Goal: Navigation & Orientation: Find specific page/section

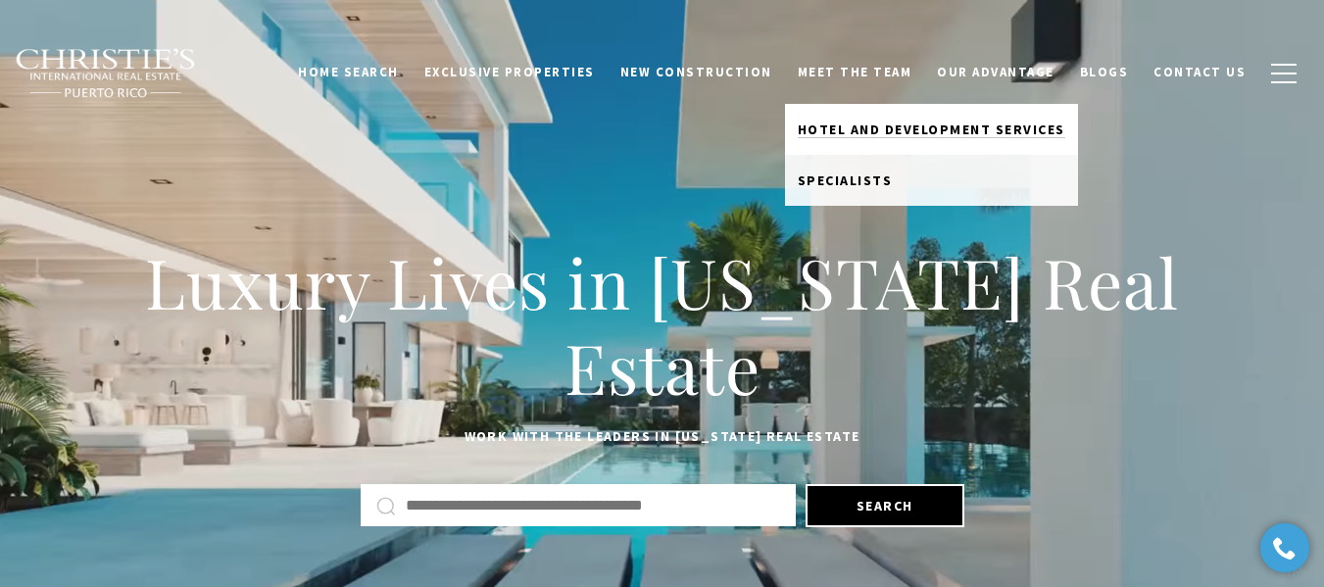
click at [864, 129] on span "Hotel and Development Services" at bounding box center [930, 129] width 267 height 18
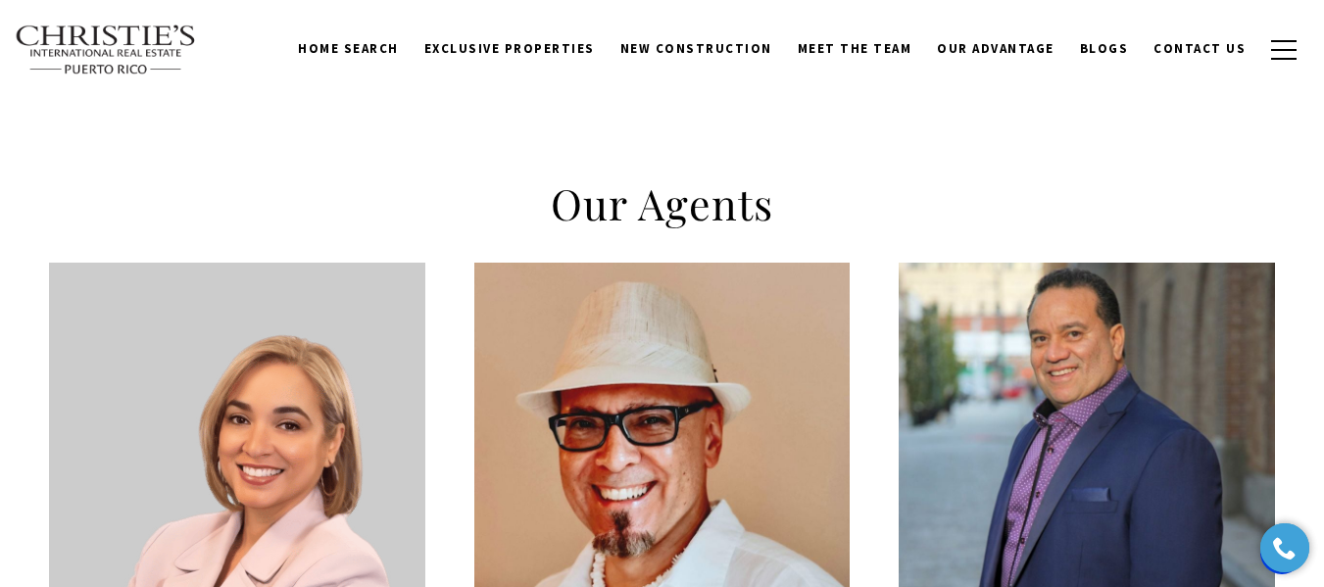
scroll to position [294, 0]
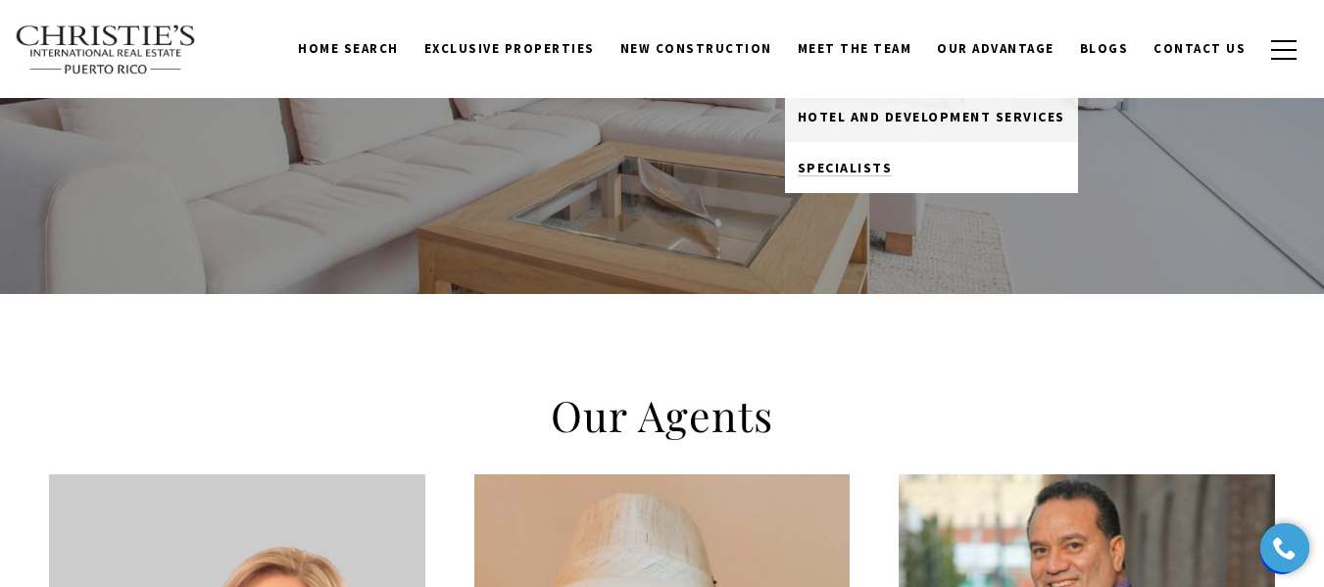
click at [873, 166] on span "Specialists" at bounding box center [844, 168] width 95 height 18
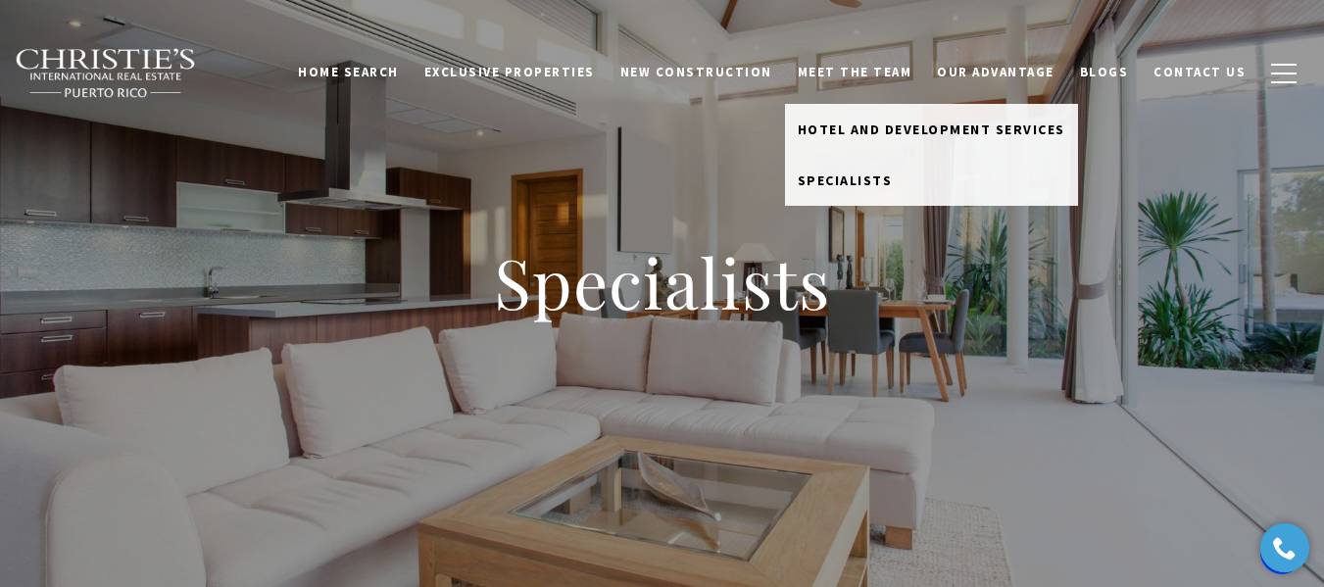
click at [876, 71] on link "Meet the Team" at bounding box center [855, 72] width 140 height 37
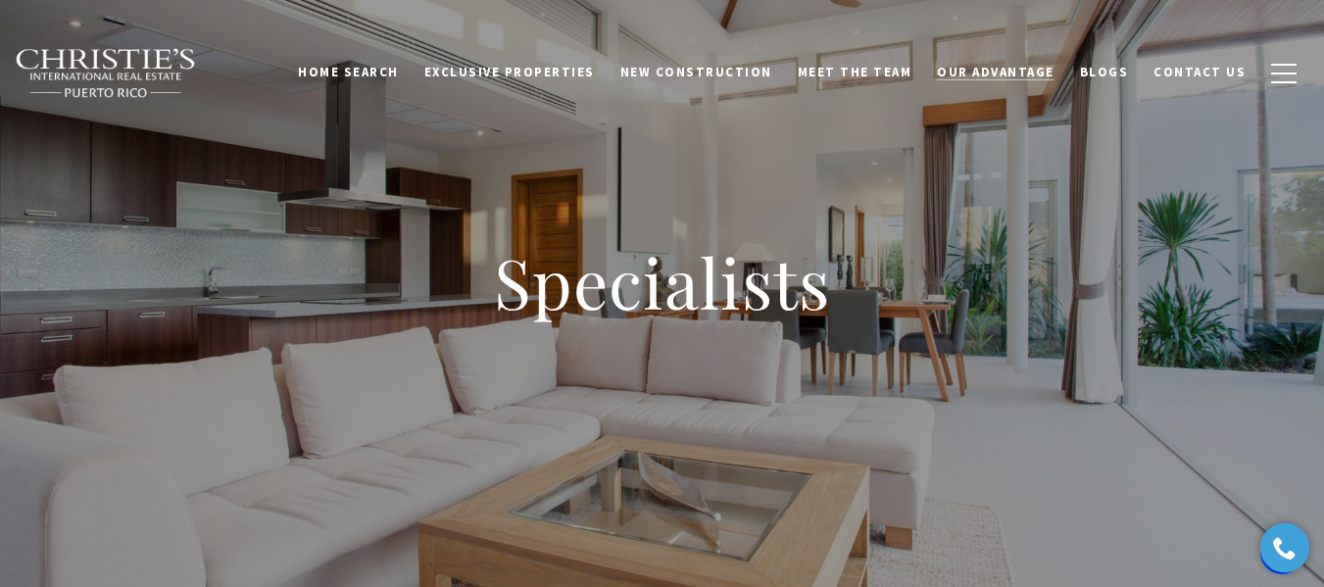
click at [1013, 71] on span "Our Advantage" at bounding box center [996, 72] width 118 height 17
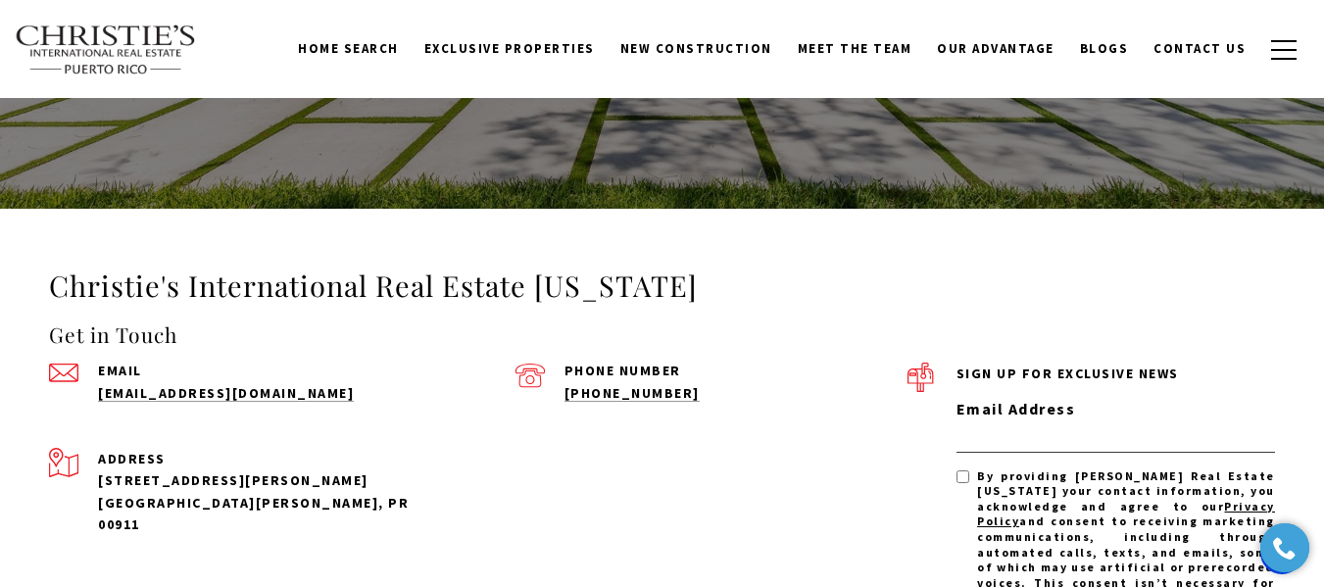
scroll to position [1858, 0]
